Goal: Find specific page/section: Find specific page/section

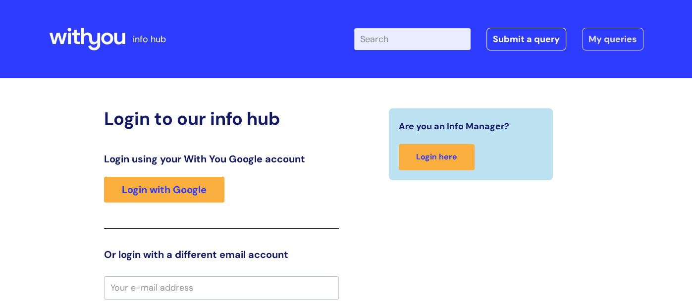
type input "william.cook@wearewithyou.org.uk"
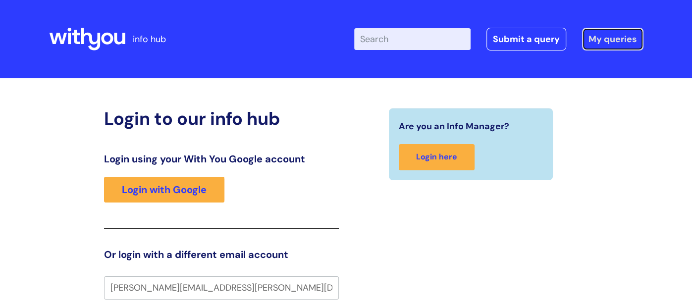
click at [609, 42] on link "My queries" at bounding box center [612, 39] width 61 height 23
